Goal: Find specific page/section: Find specific page/section

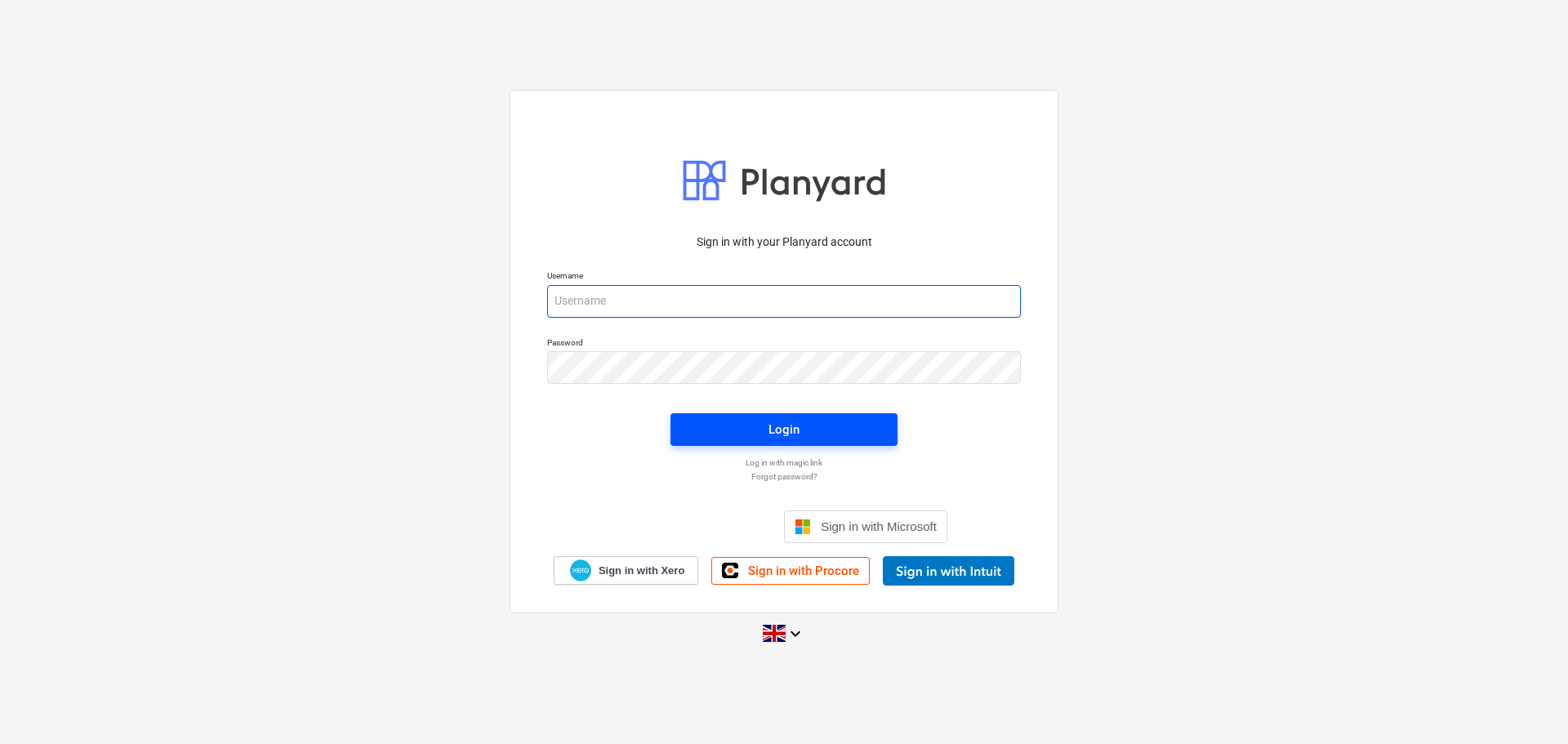
type input "[PERSON_NAME][EMAIL_ADDRESS][DOMAIN_NAME]"
click at [784, 433] on div "Login" at bounding box center [784, 429] width 31 height 21
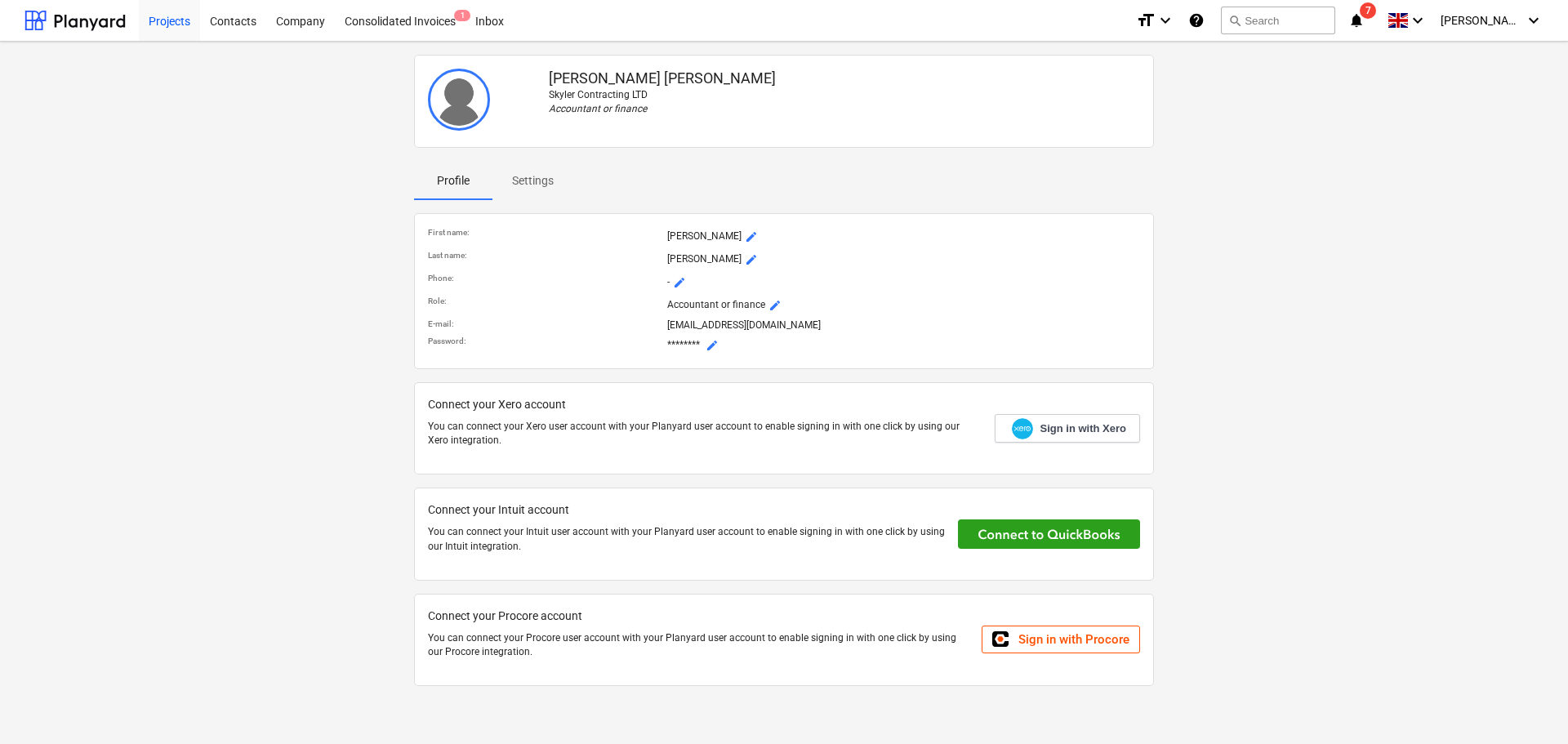
click at [178, 21] on div "Projects" at bounding box center [169, 19] width 62 height 41
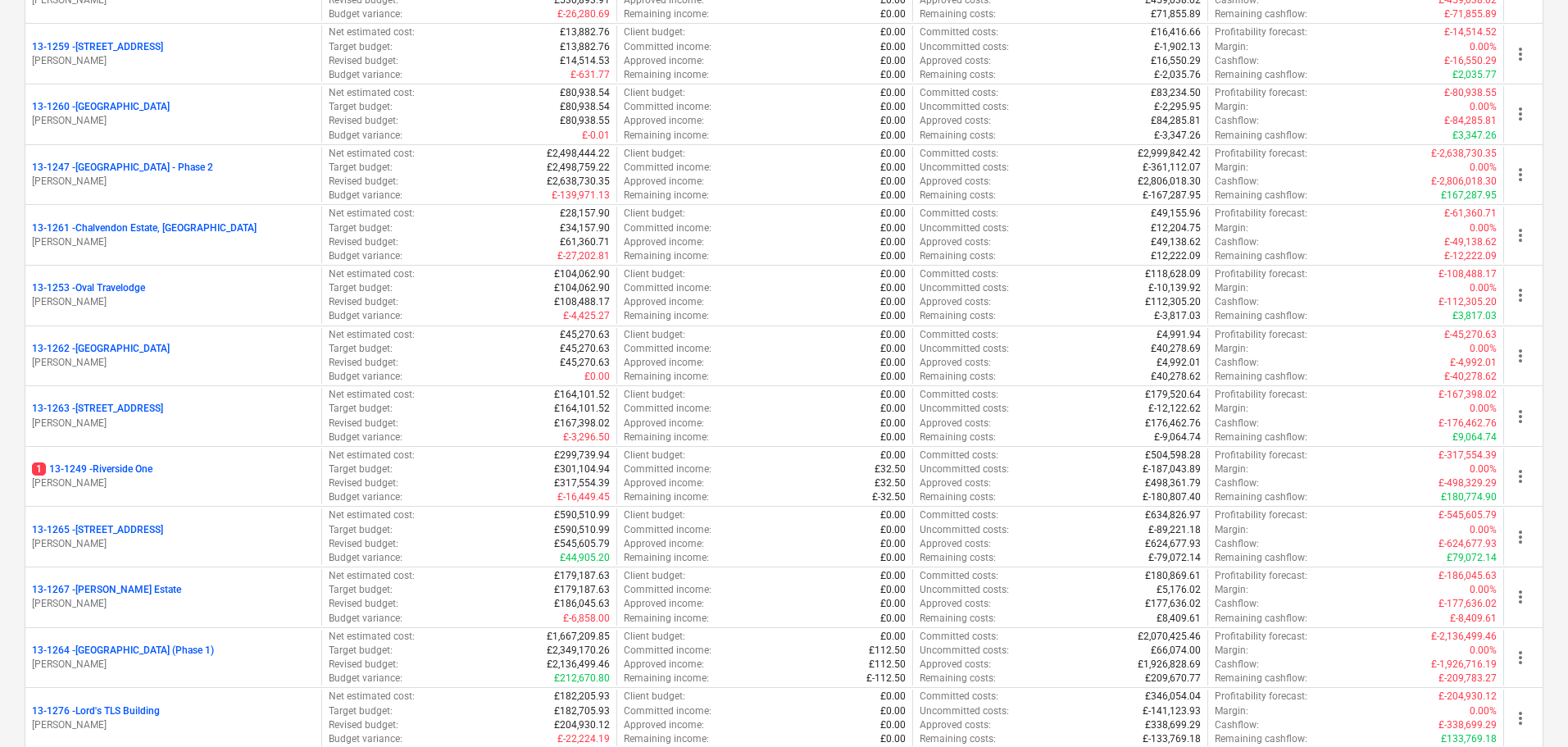
scroll to position [1311, 0]
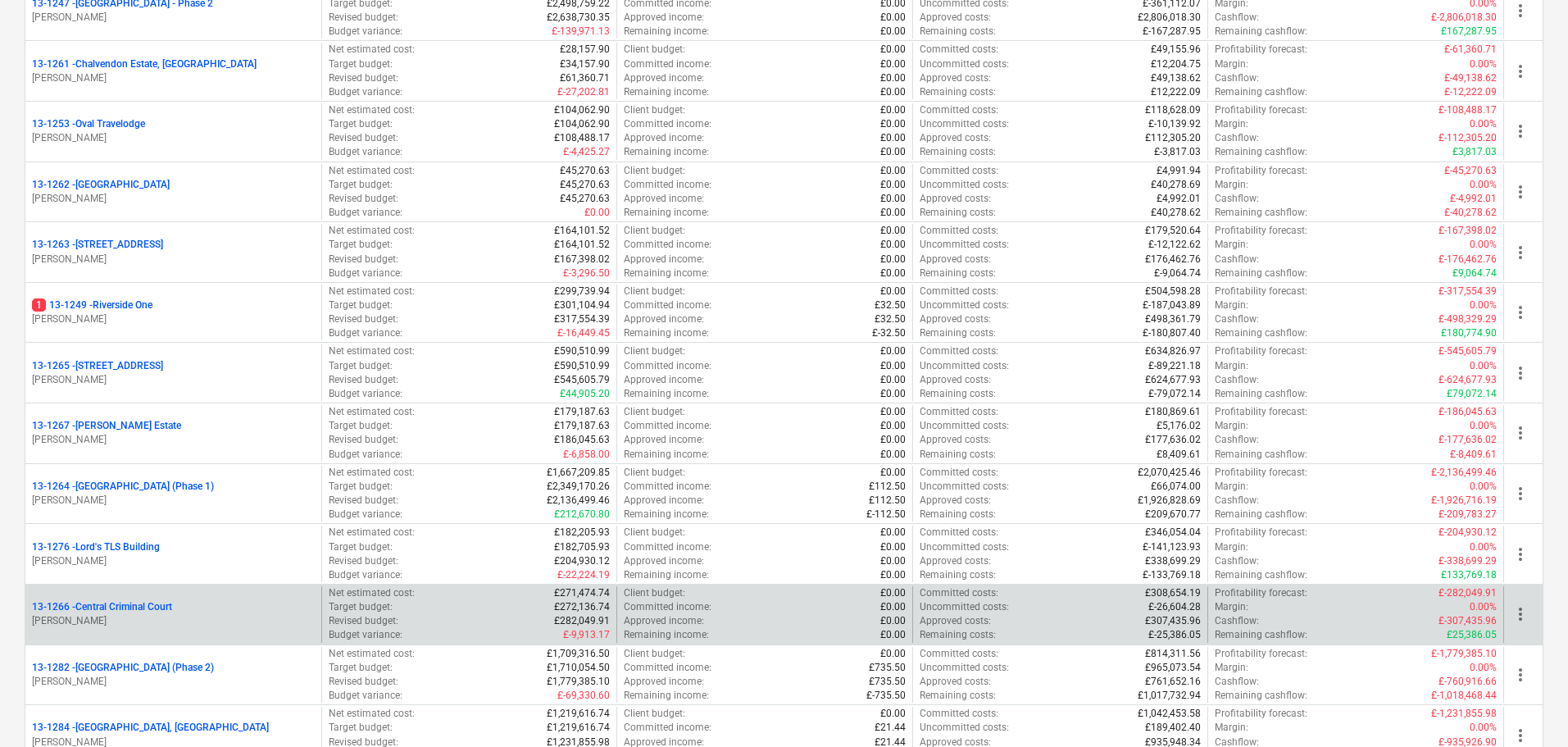
click at [128, 612] on p "13-1266 - Central Criminal Court" at bounding box center [101, 607] width 140 height 14
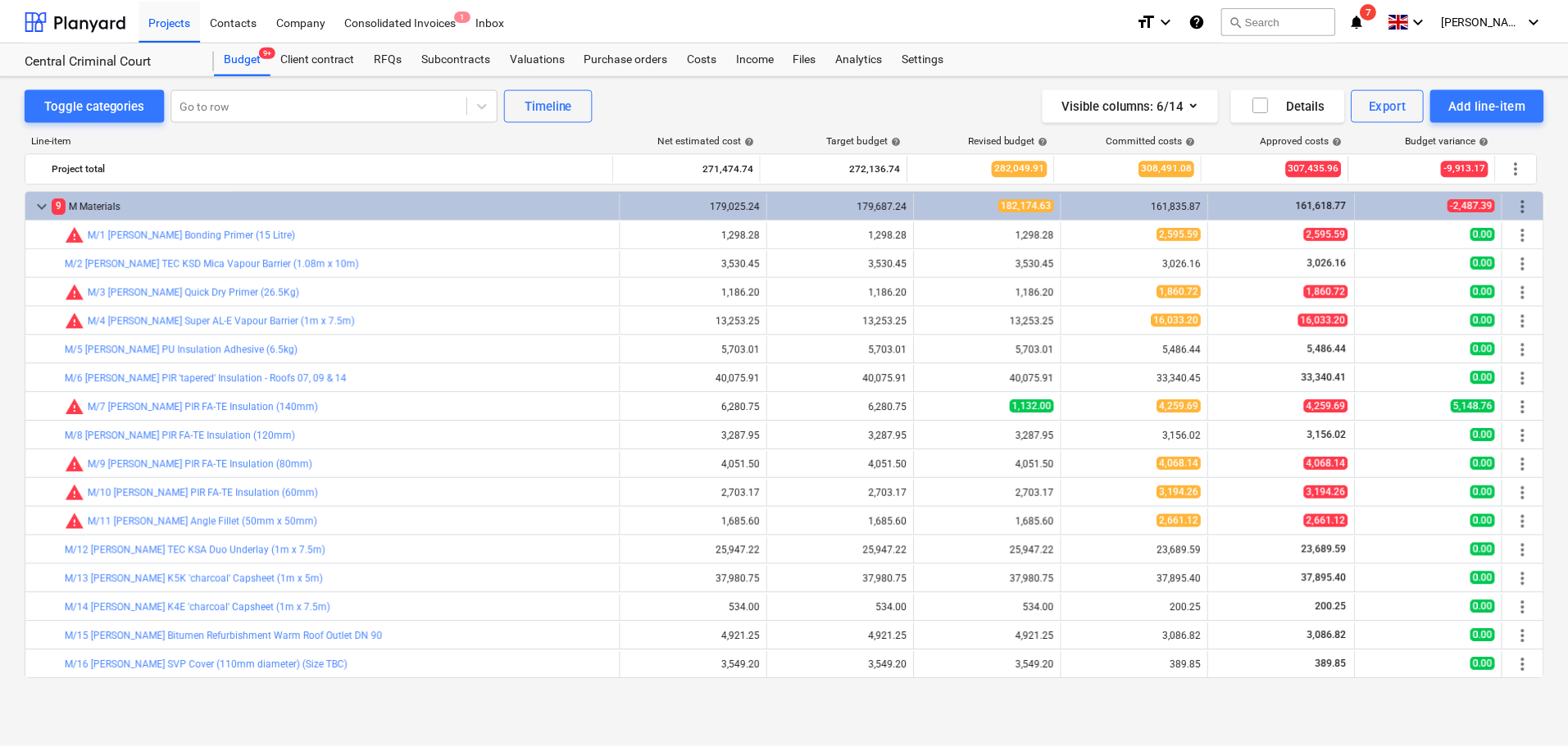
scroll to position [114, 0]
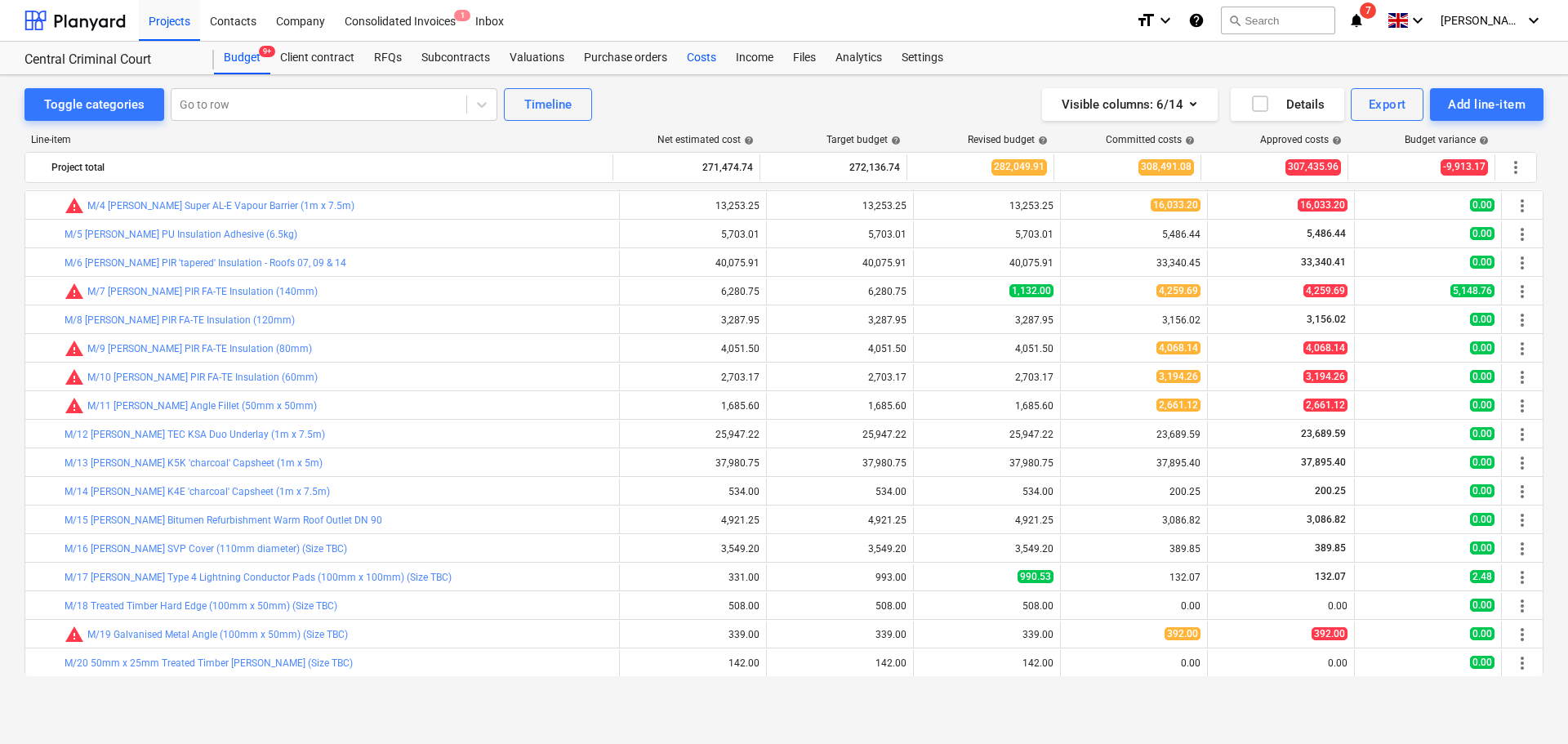
click at [689, 57] on div "Costs" at bounding box center [701, 58] width 49 height 33
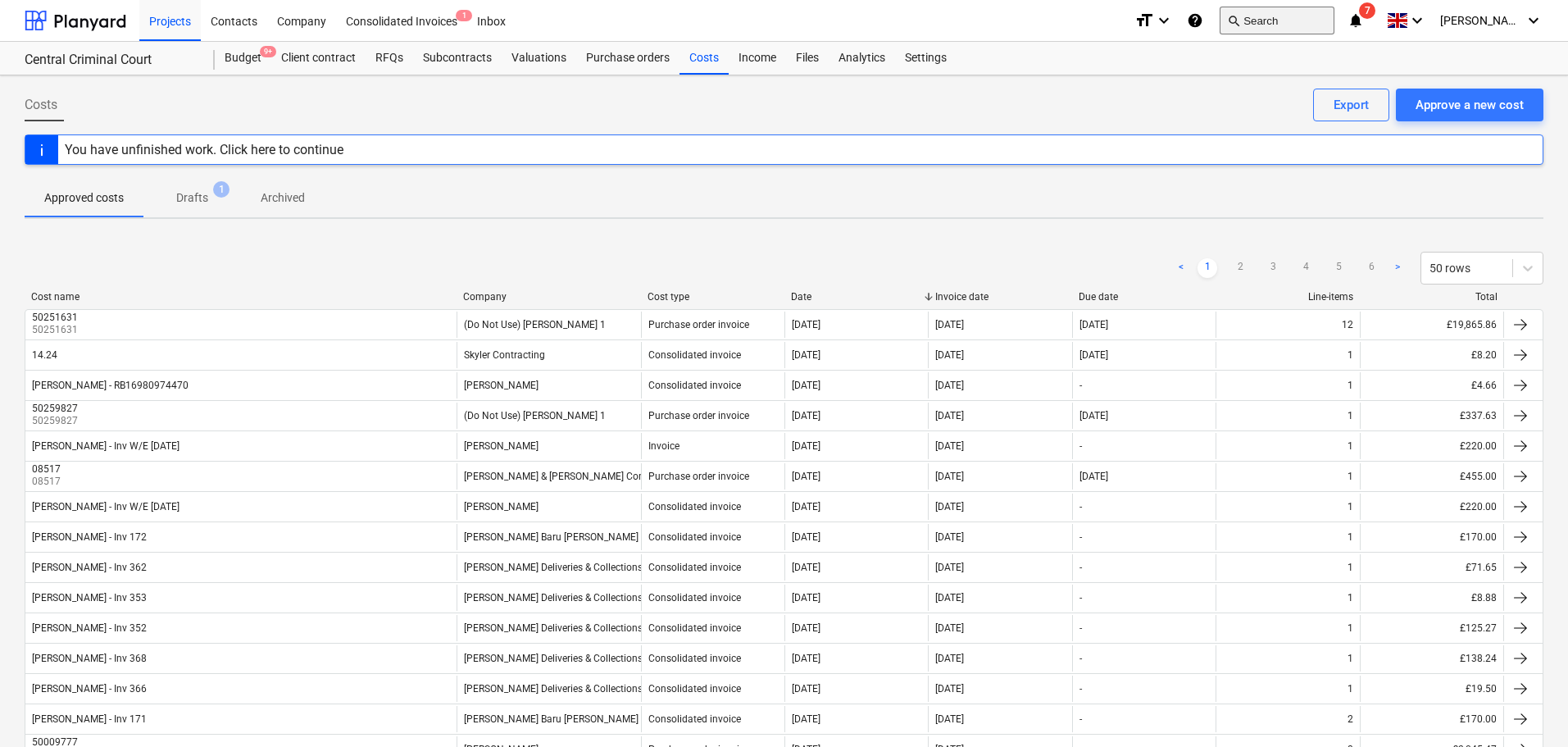
click at [1273, 22] on button "search Search" at bounding box center [1276, 20] width 115 height 28
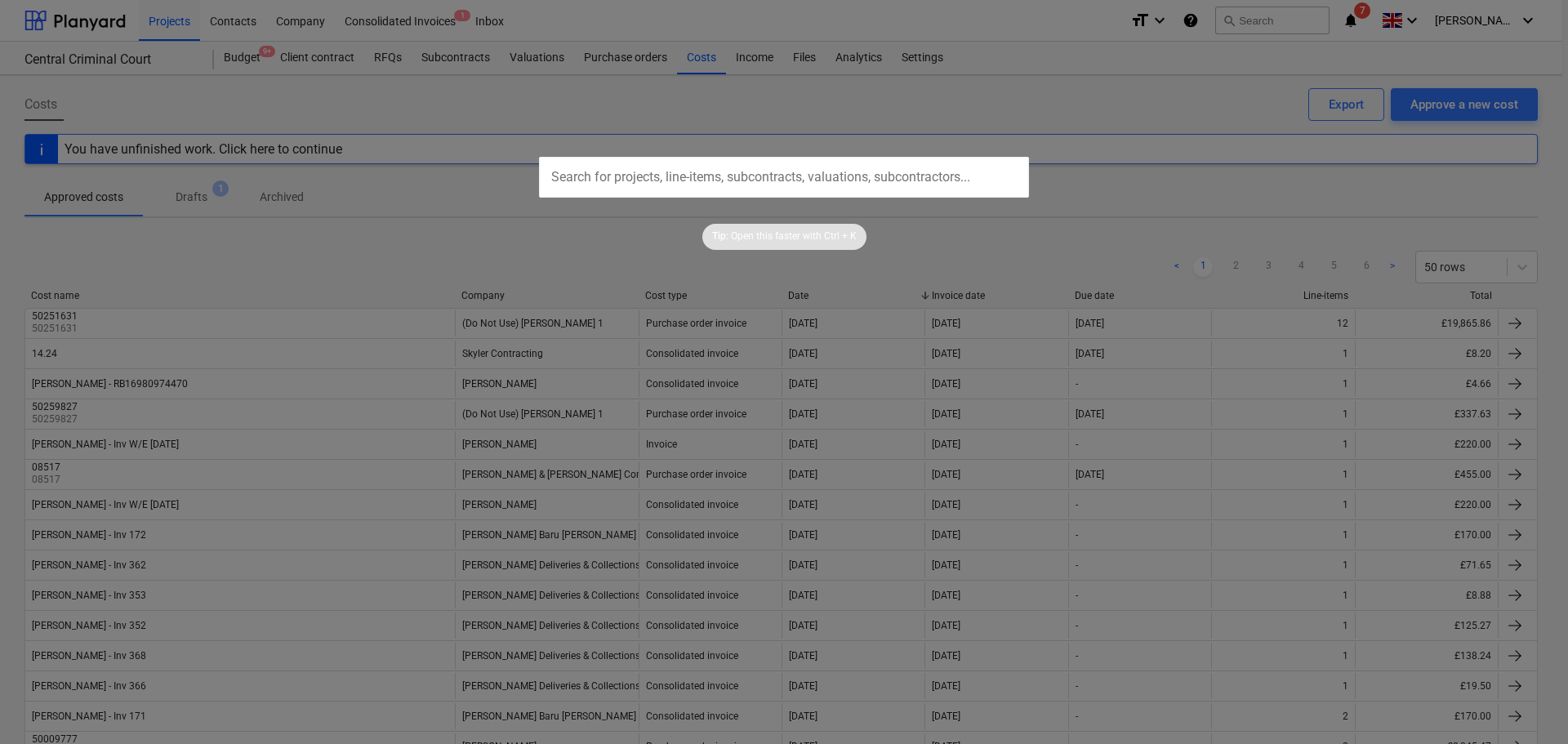
click at [749, 241] on p "Open this faster with" at bounding box center [776, 236] width 90 height 13
click at [790, 224] on div "Tip: Open this faster with Ctrl + K" at bounding box center [784, 236] width 165 height 26
click at [1224, 167] on div at bounding box center [784, 372] width 1568 height 744
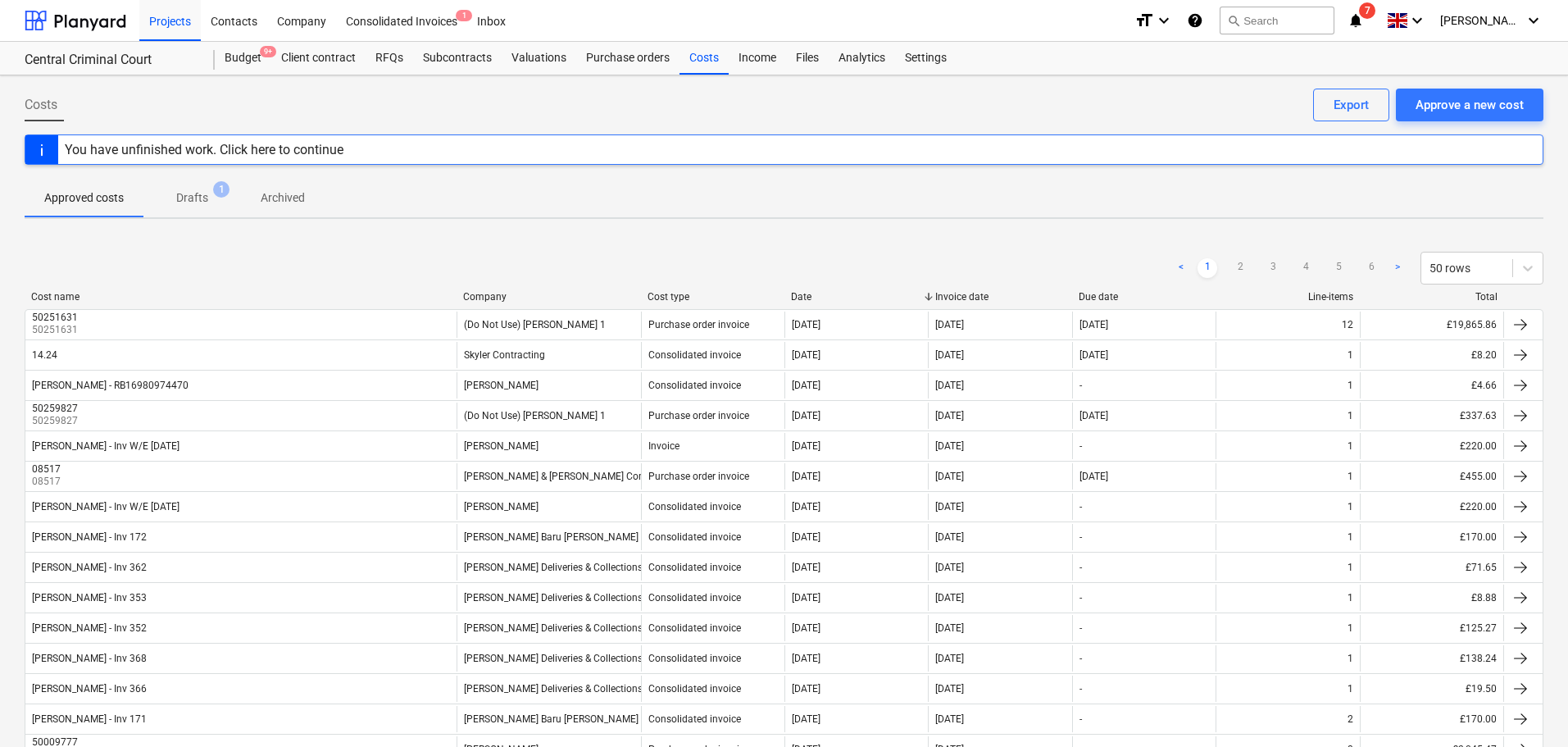
click at [67, 296] on div "Cost name" at bounding box center [240, 297] width 418 height 12
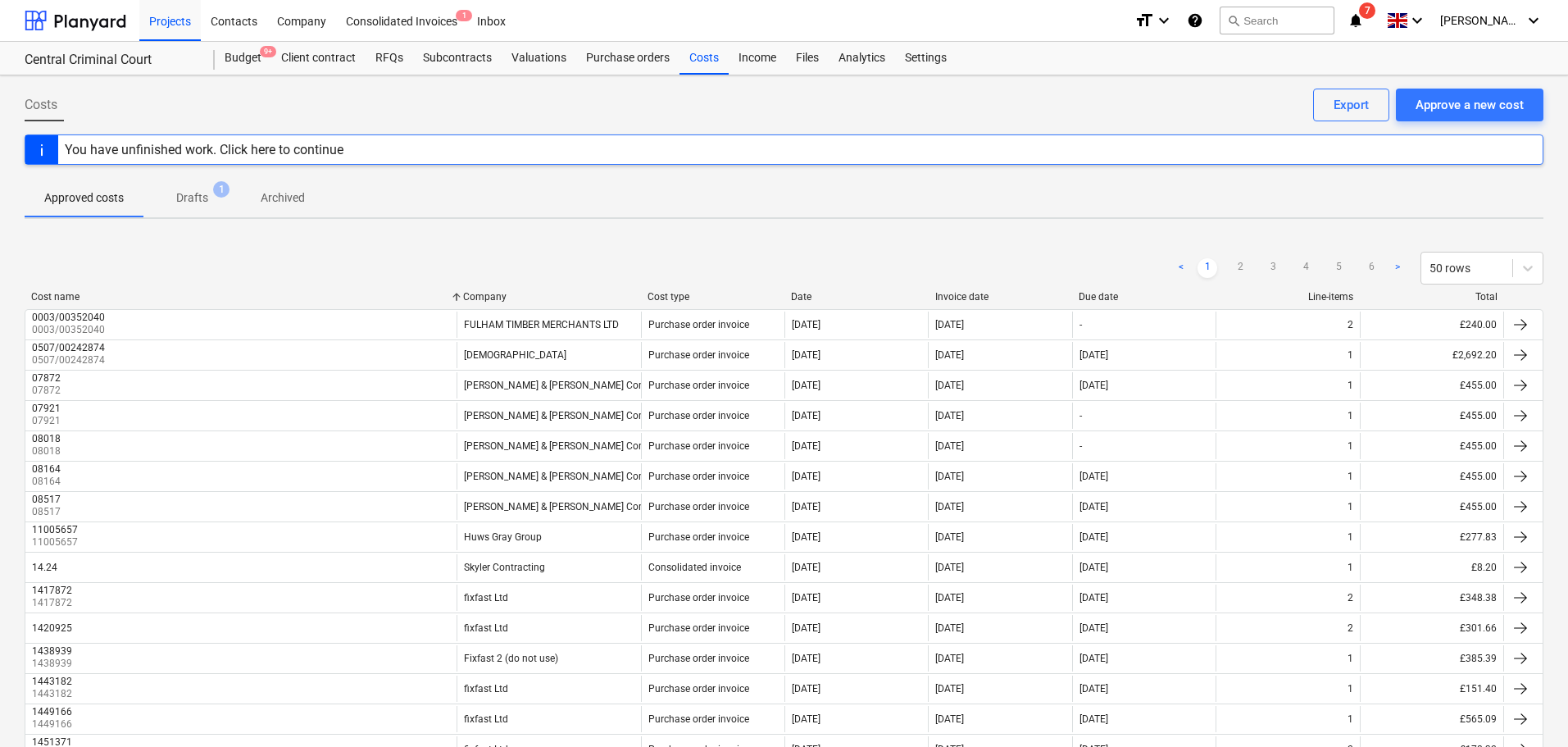
click at [500, 302] on div "Company" at bounding box center [548, 297] width 171 height 12
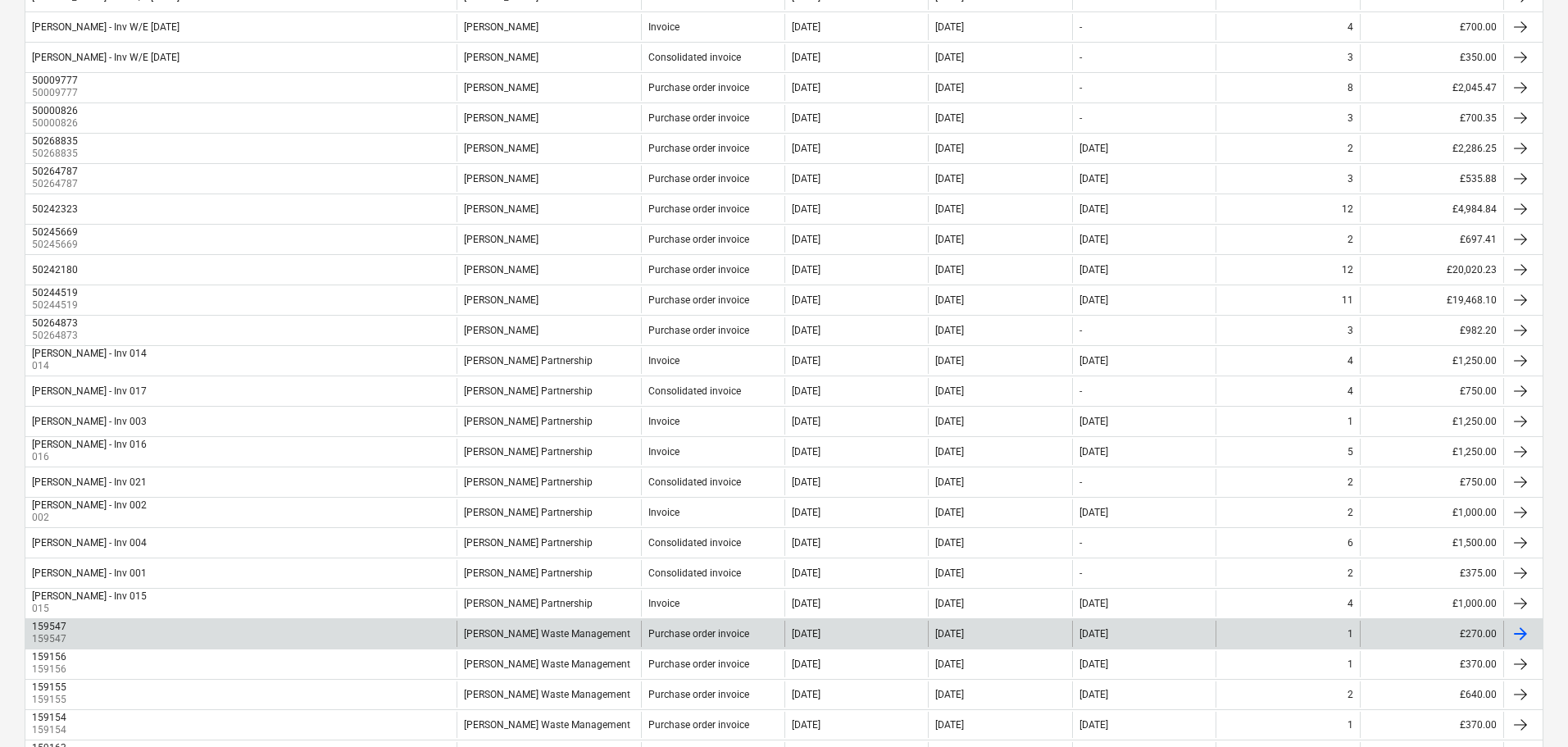
scroll to position [1171, 0]
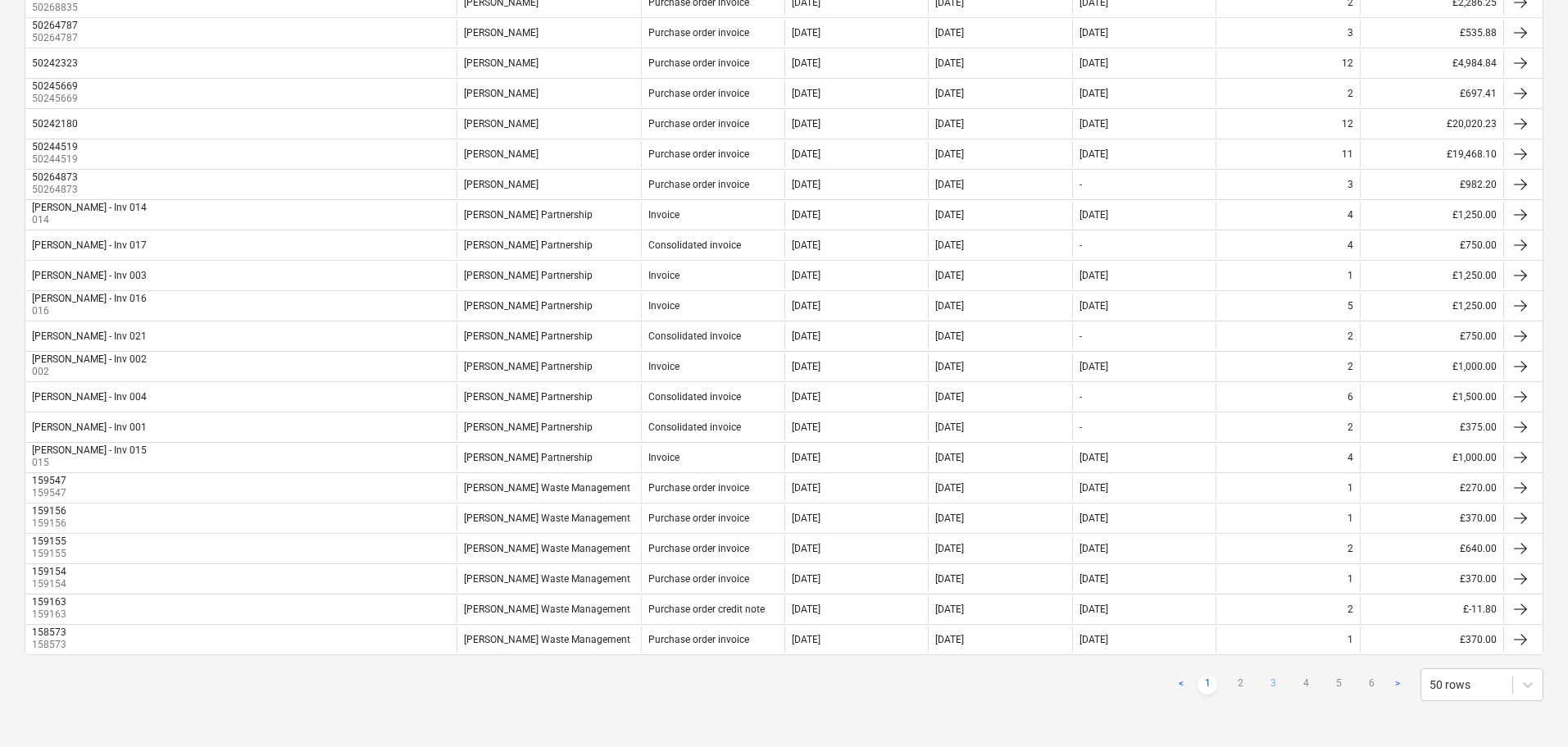
click at [1276, 684] on link "3" at bounding box center [1272, 684] width 19 height 19
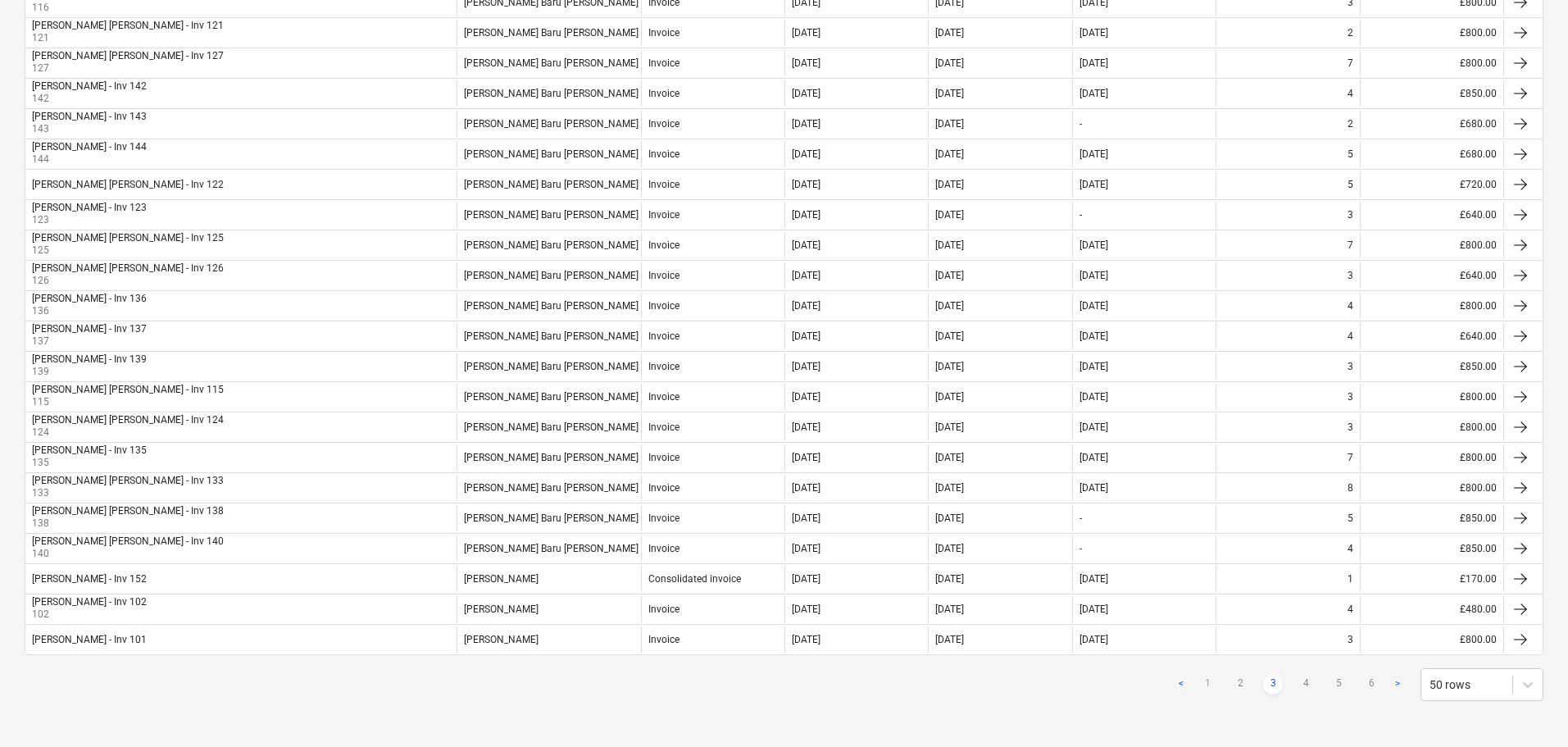
click at [1213, 683] on link "1" at bounding box center [1207, 684] width 19 height 19
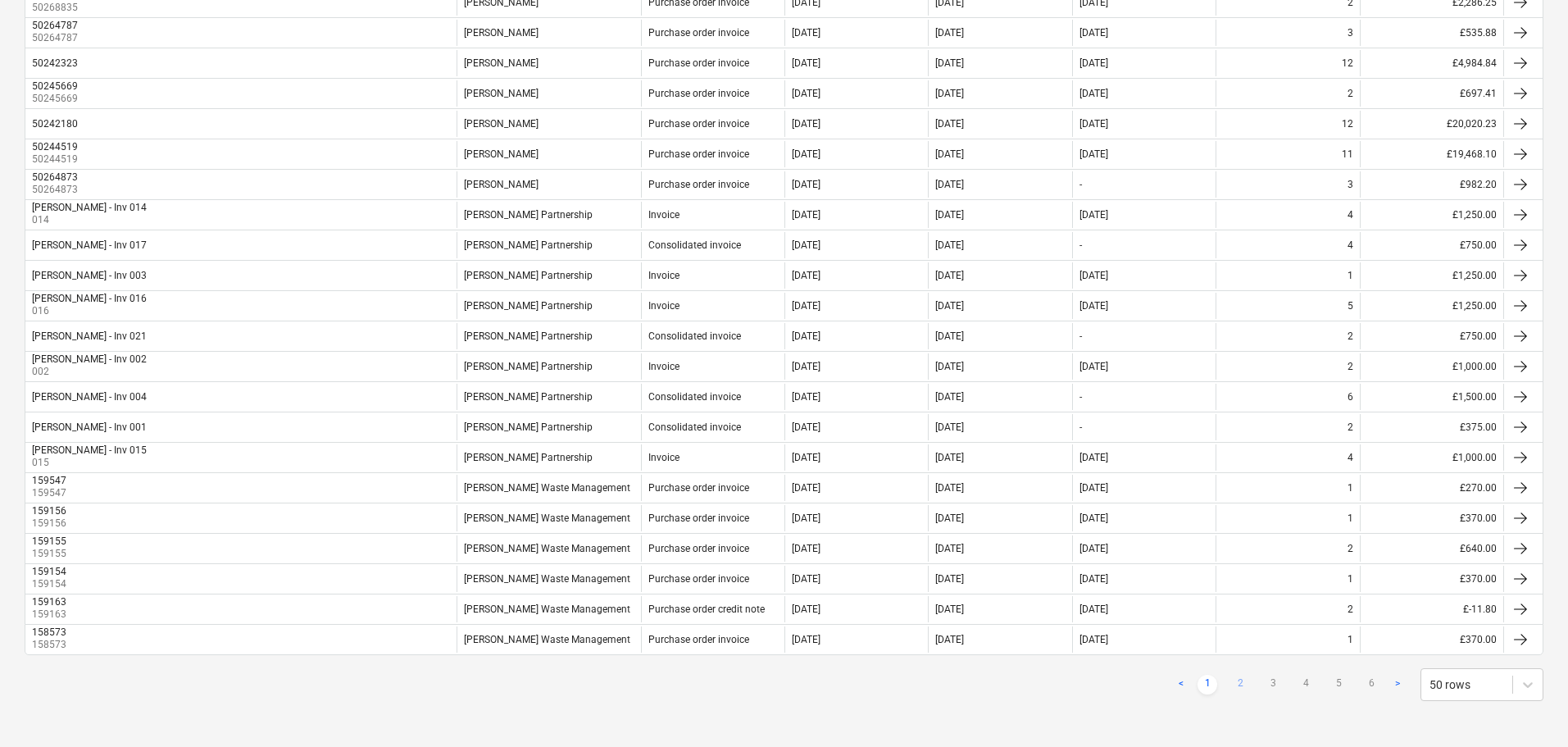
click at [1239, 683] on link "2" at bounding box center [1240, 684] width 19 height 19
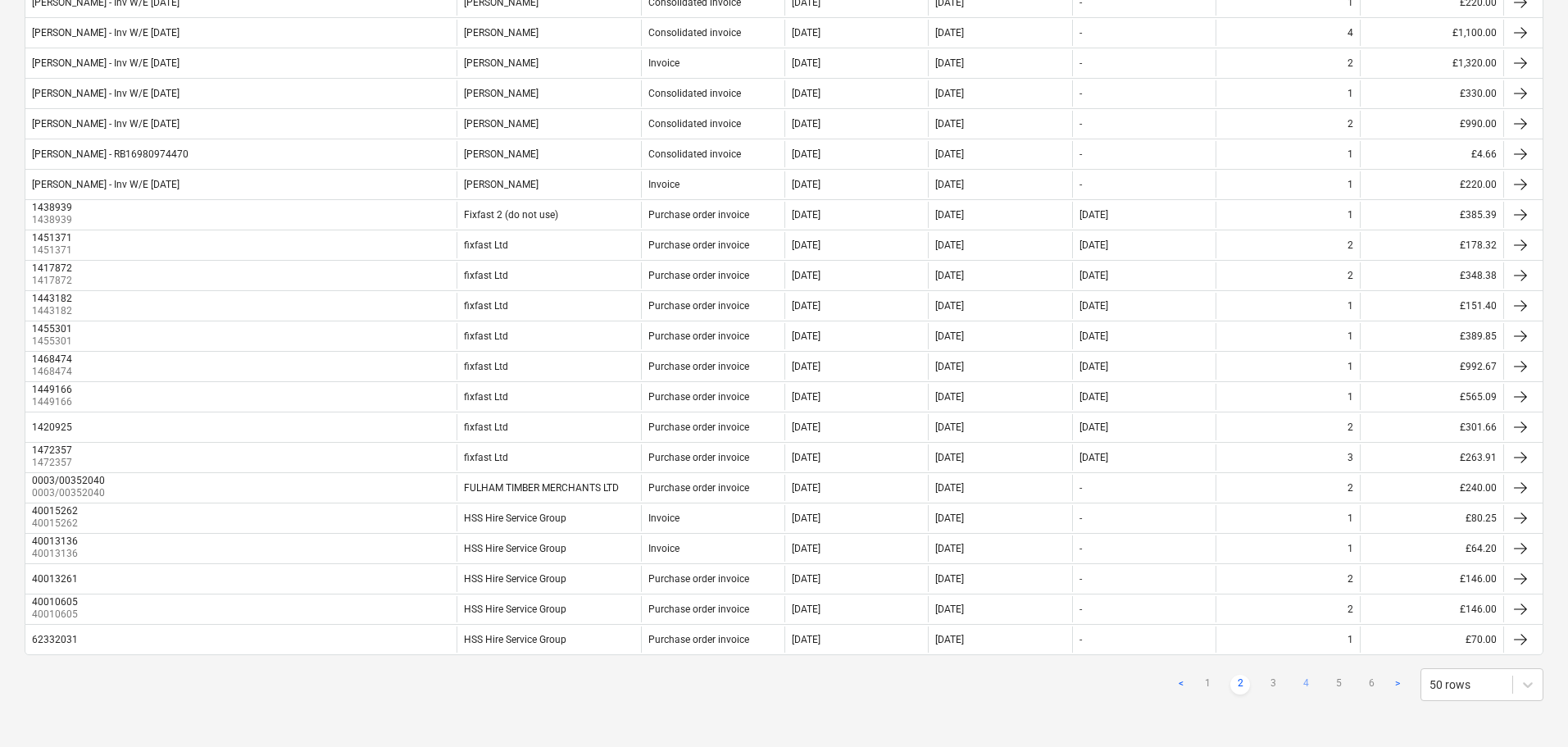
click at [1311, 681] on link "4" at bounding box center [1305, 684] width 19 height 19
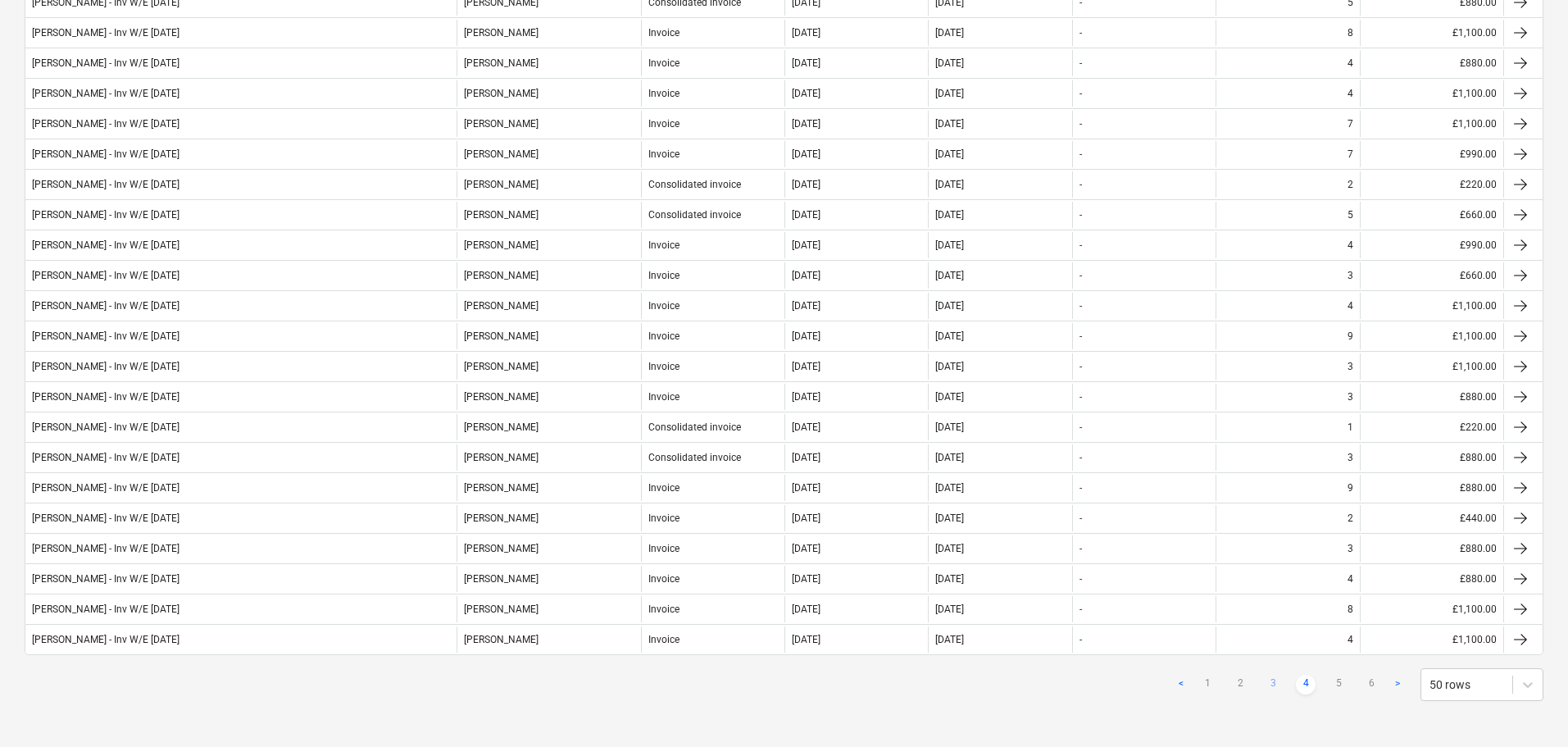
click at [1270, 683] on link "3" at bounding box center [1272, 684] width 19 height 19
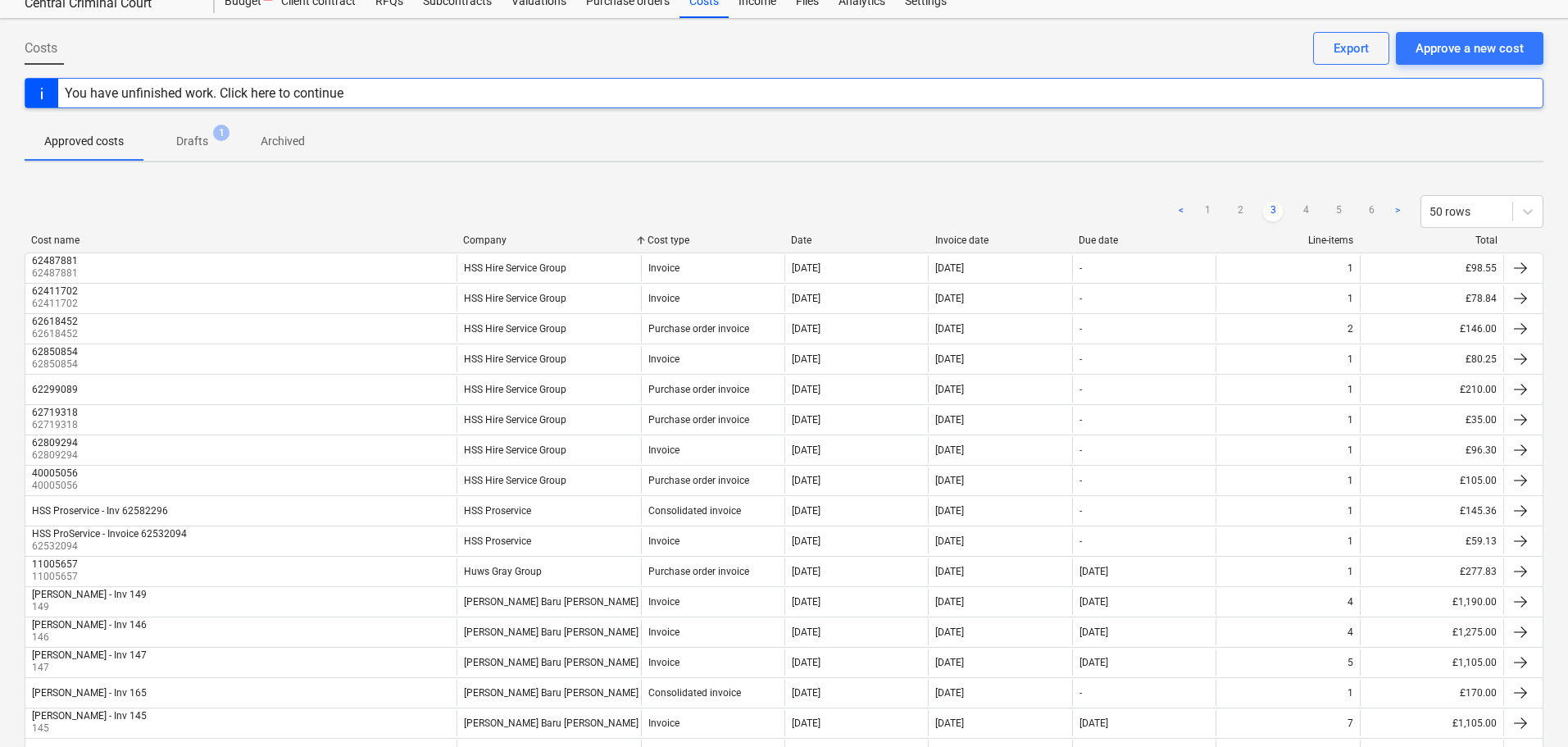
scroll to position [24, 0]
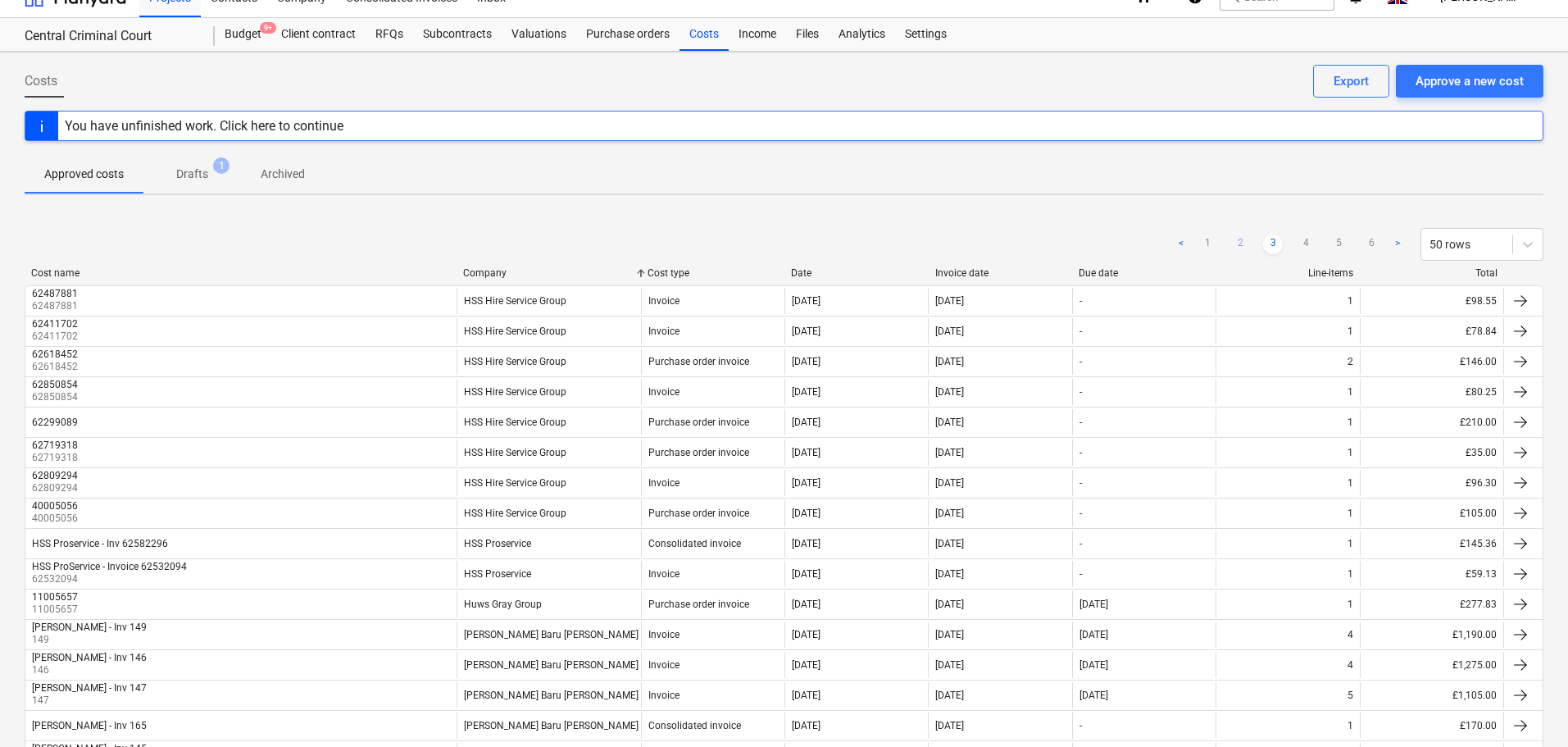
click at [1237, 243] on link "2" at bounding box center [1240, 244] width 19 height 19
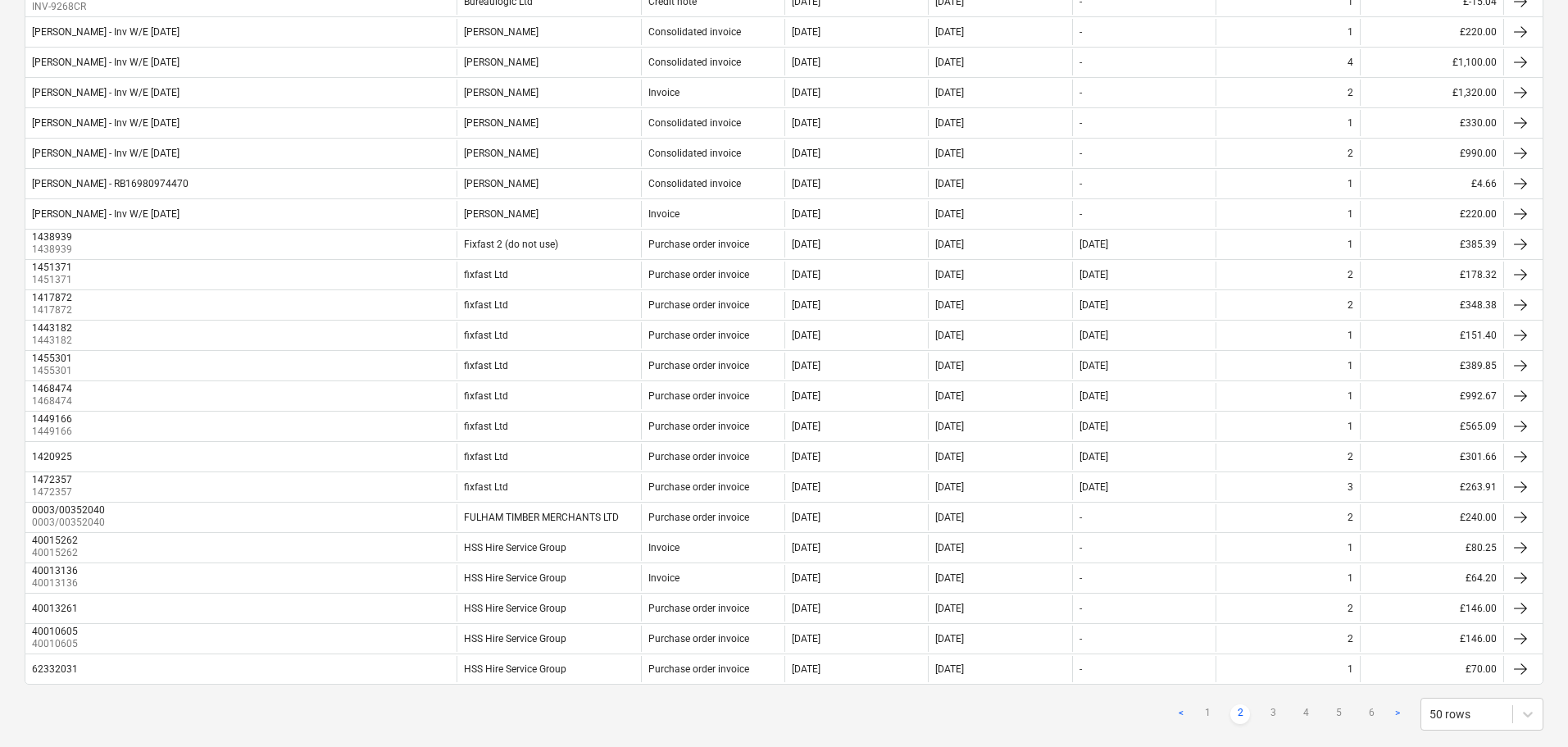
scroll to position [1171, 0]
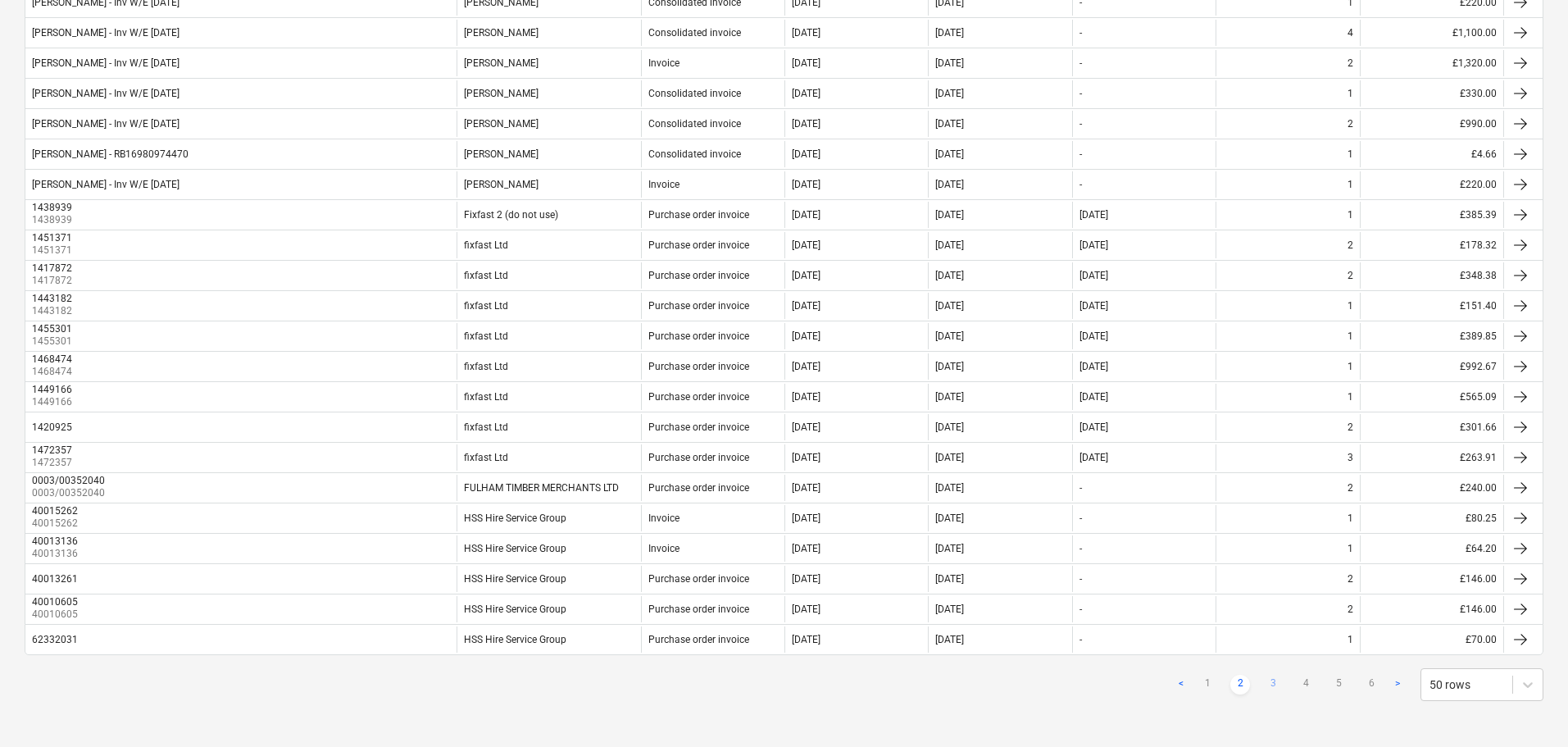
click at [1276, 683] on link "3" at bounding box center [1272, 684] width 19 height 19
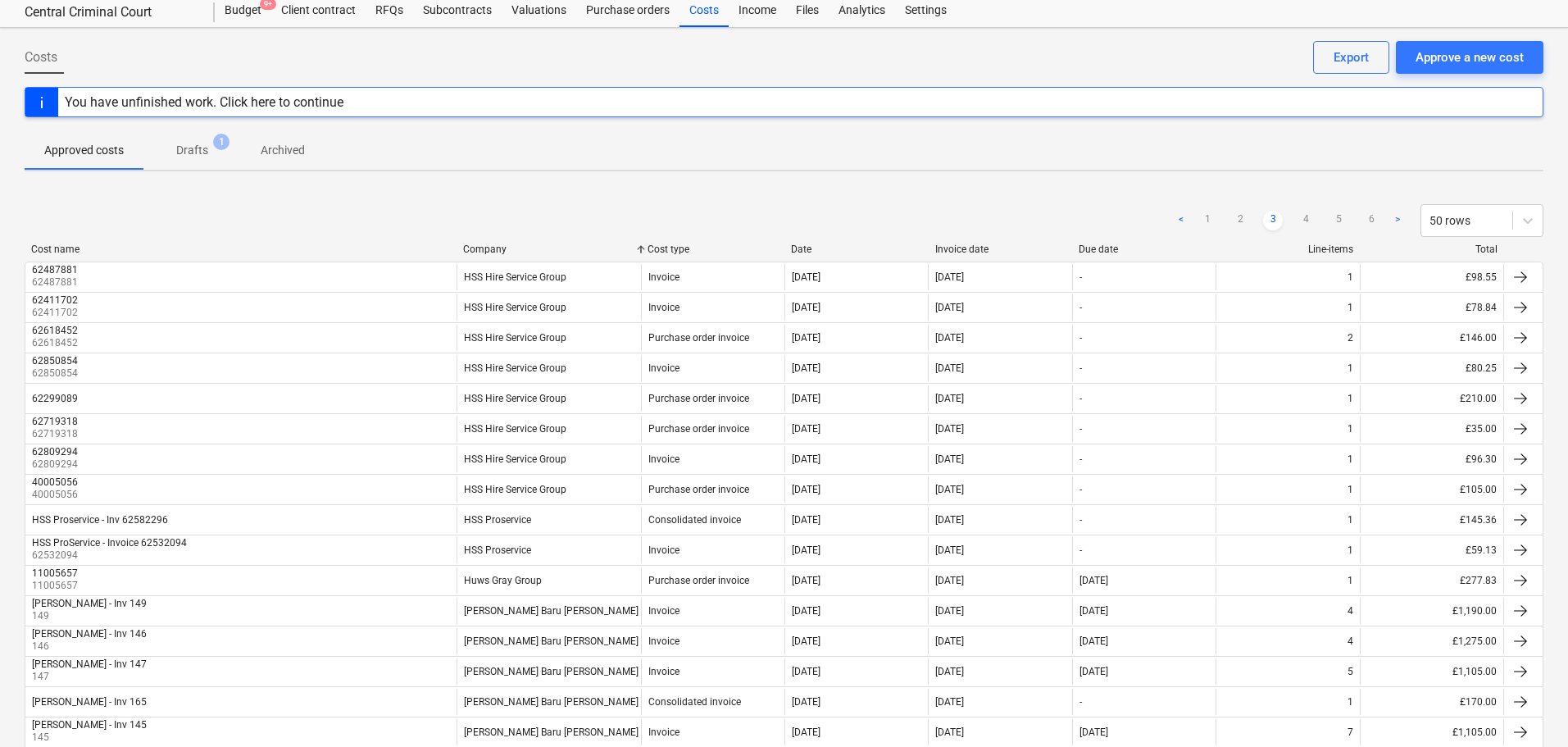
scroll to position [0, 0]
